Goal: Submit feedback/report problem: Submit feedback/report problem

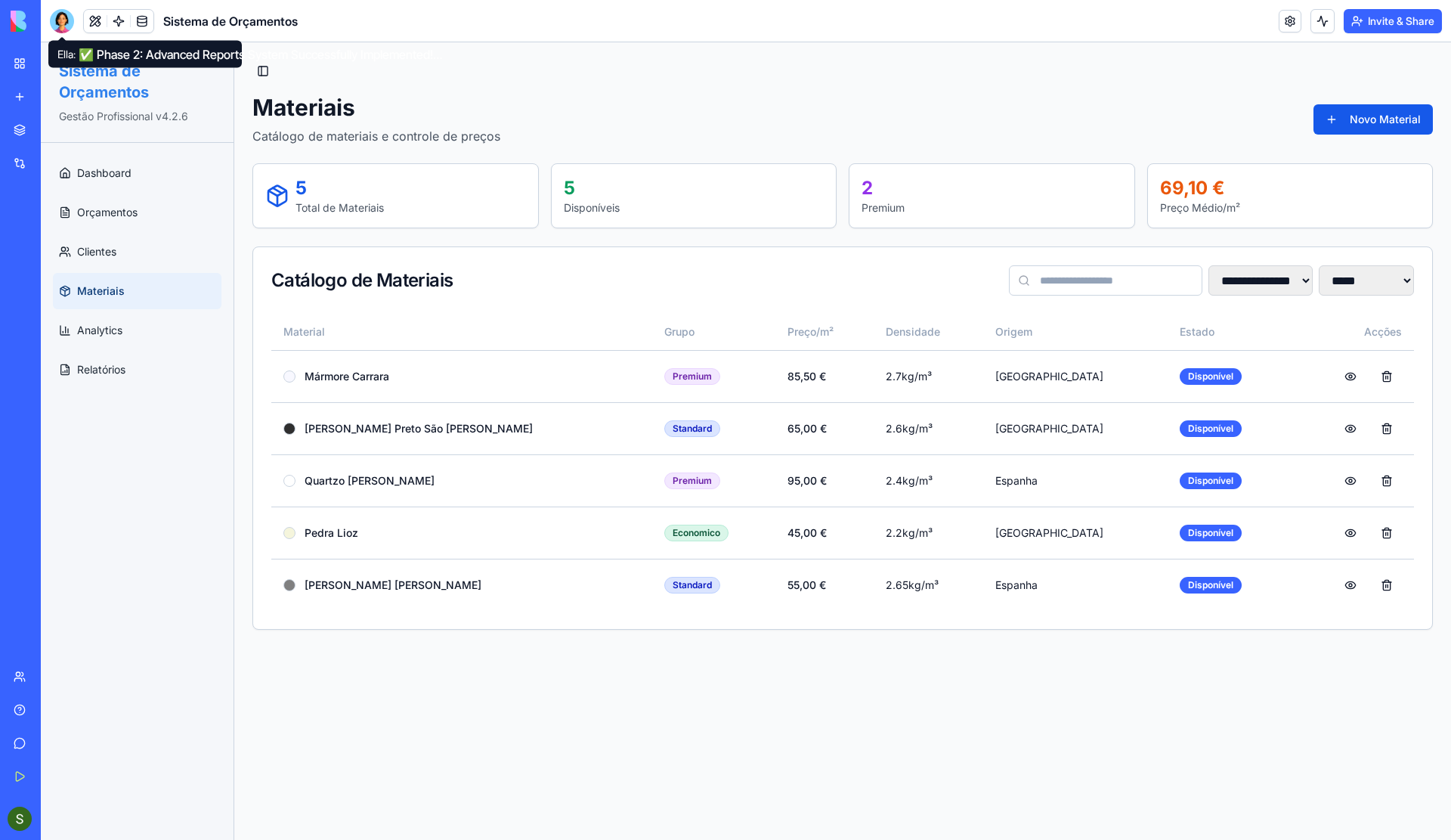
click at [62, 11] on div at bounding box center [62, 21] width 24 height 24
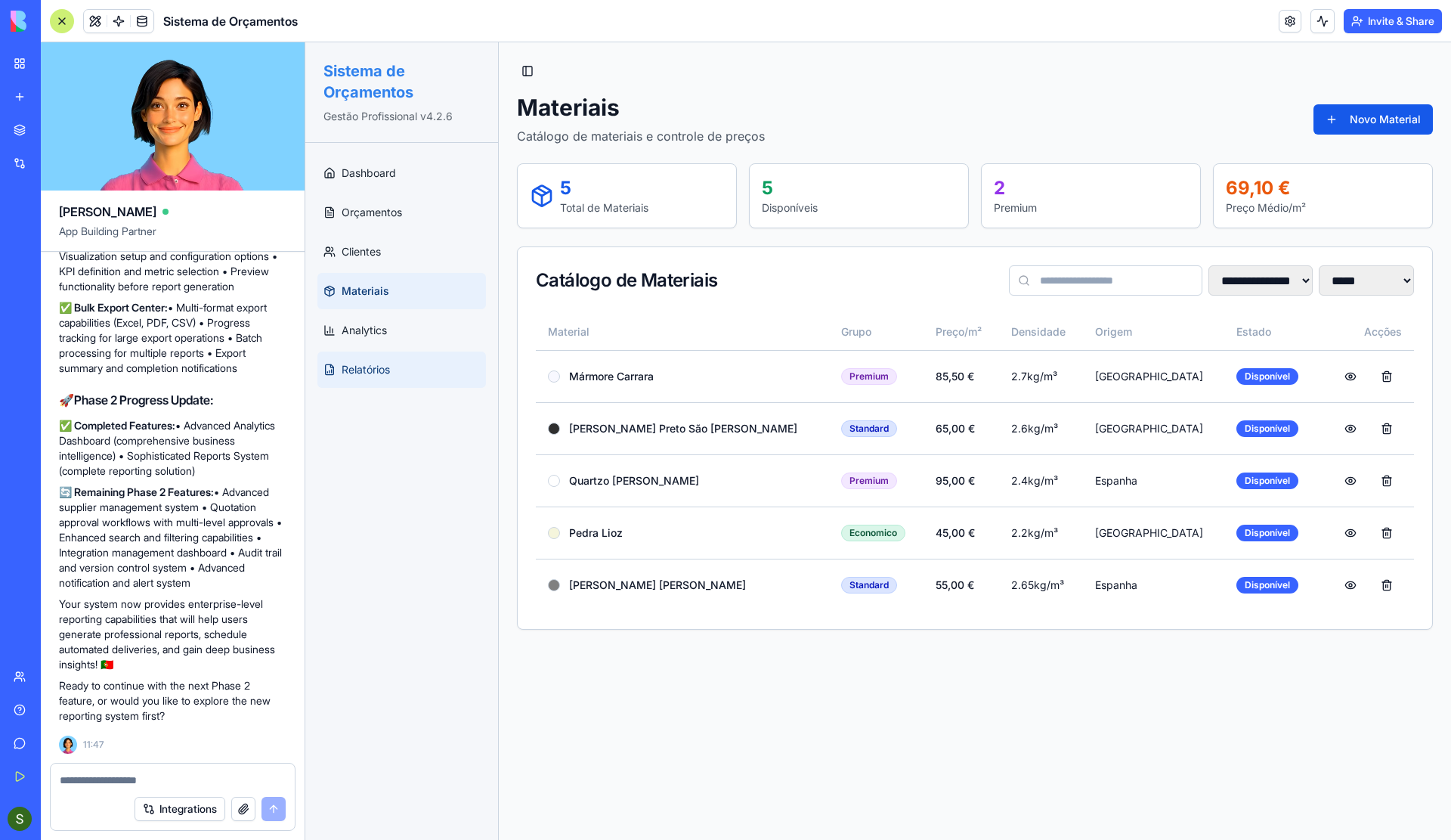
click at [400, 365] on link "Relatórios" at bounding box center [401, 369] width 168 height 36
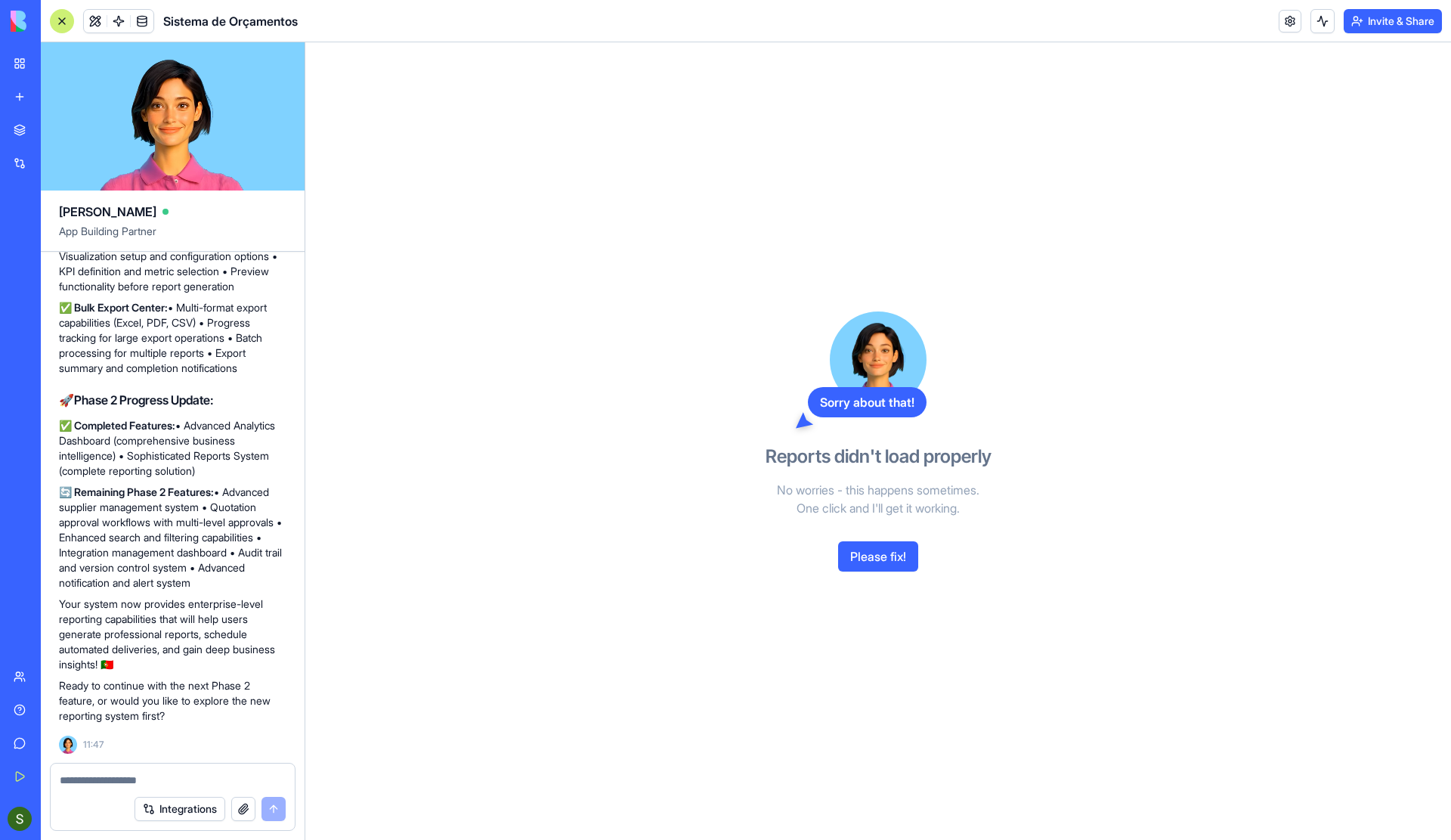
click at [872, 567] on button "Please fix!" at bounding box center [878, 556] width 80 height 30
